Goal: Task Accomplishment & Management: Use online tool/utility

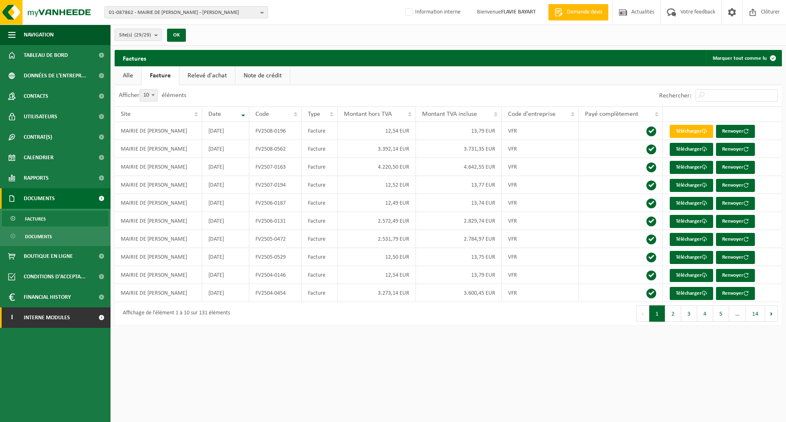
click at [86, 319] on link "I Interne modules" at bounding box center [55, 317] width 111 height 20
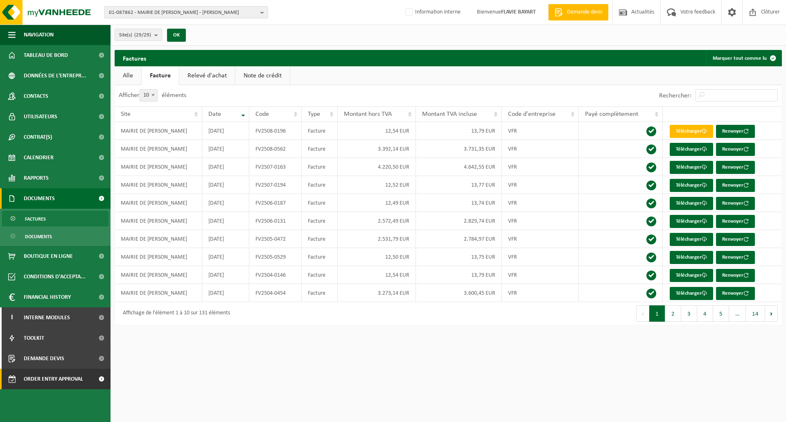
click at [66, 380] on span "Order entry approval" at bounding box center [53, 379] width 59 height 20
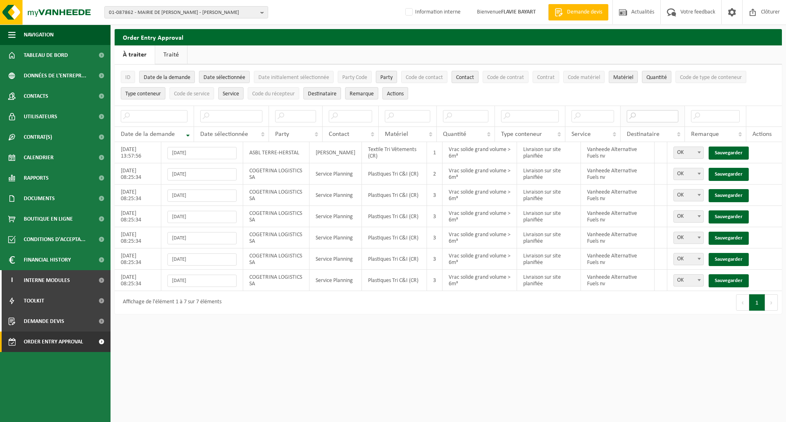
click at [650, 117] on input "text" at bounding box center [653, 116] width 52 height 12
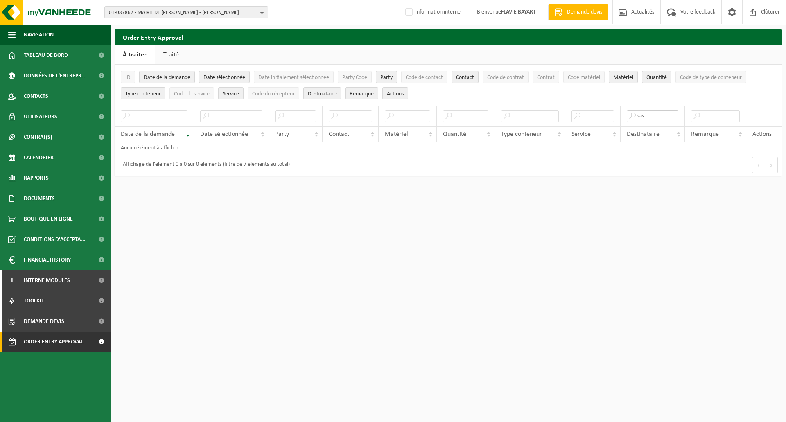
type input "sas"
click at [216, 115] on input "text" at bounding box center [231, 116] width 62 height 12
click at [226, 114] on input "text" at bounding box center [231, 116] width 62 height 12
drag, startPoint x: 220, startPoint y: 113, endPoint x: 226, endPoint y: 111, distance: 5.9
click at [220, 113] on input "text" at bounding box center [231, 116] width 62 height 12
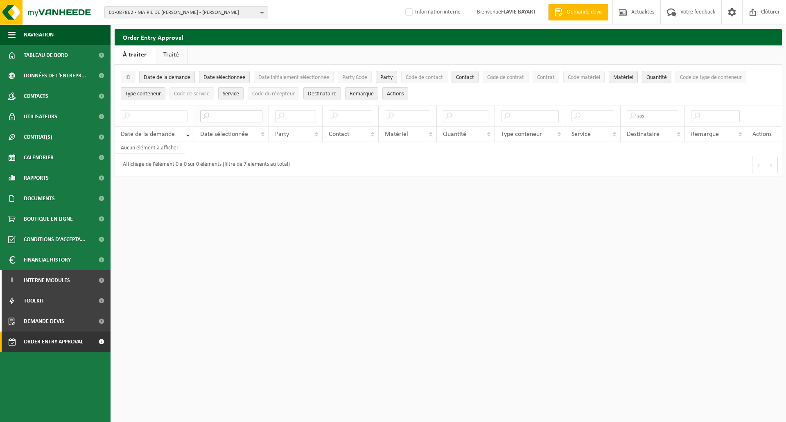
click at [244, 116] on input "text" at bounding box center [231, 116] width 62 height 12
